Goal: Find contact information: Find contact information

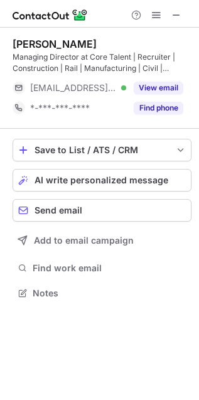
scroll to position [284, 199]
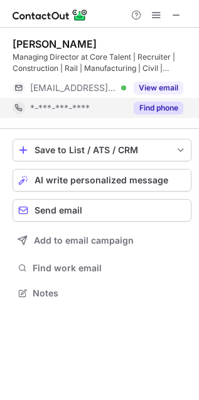
click at [173, 111] on button "Find phone" at bounding box center [159, 108] width 50 height 13
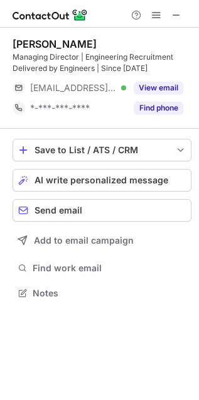
scroll to position [284, 199]
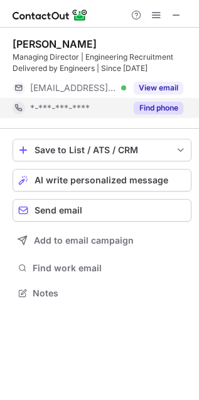
click at [148, 108] on button "Find phone" at bounding box center [159, 108] width 50 height 13
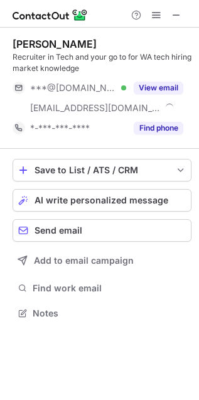
scroll to position [305, 199]
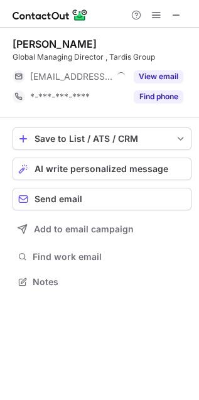
scroll to position [273, 199]
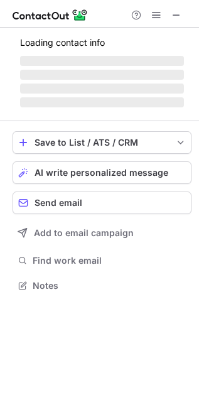
scroll to position [273, 199]
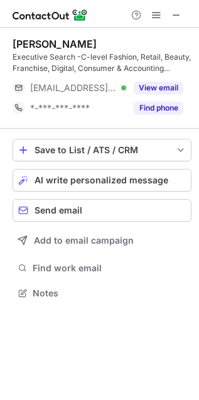
scroll to position [284, 199]
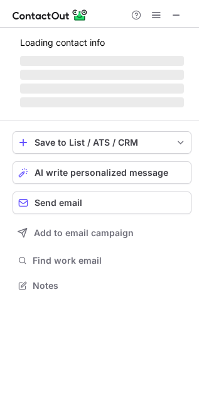
scroll to position [305, 199]
